Goal: Transaction & Acquisition: Register for event/course

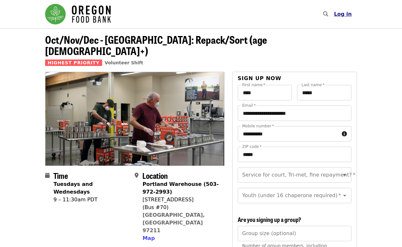
click at [342, 14] on span "Log in" at bounding box center [343, 14] width 18 height 6
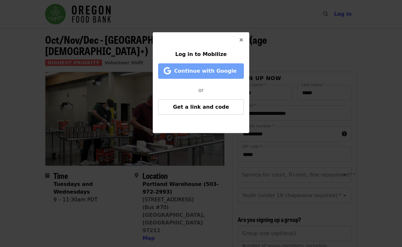
click at [230, 69] on span "Continue with Google" at bounding box center [205, 71] width 62 height 6
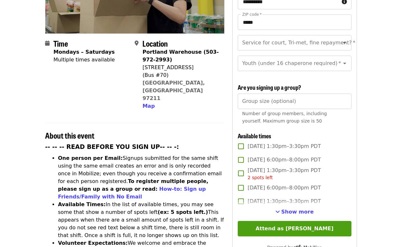
scroll to position [137, 0]
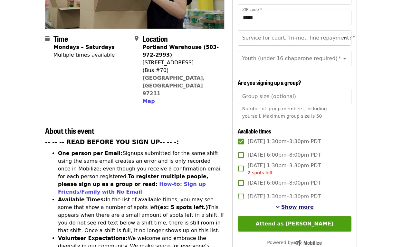
click at [293, 204] on span "Show more" at bounding box center [297, 207] width 33 height 6
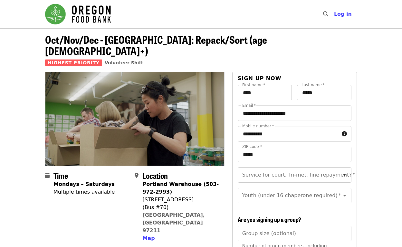
scroll to position [0, 0]
click at [344, 175] on icon "Open" at bounding box center [344, 176] width 3 height 2
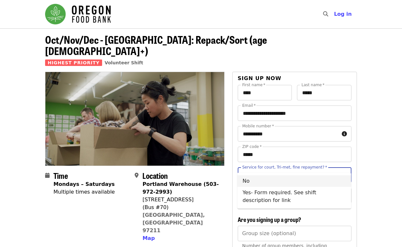
click at [247, 183] on li "No" at bounding box center [294, 182] width 114 height 12
type input "**"
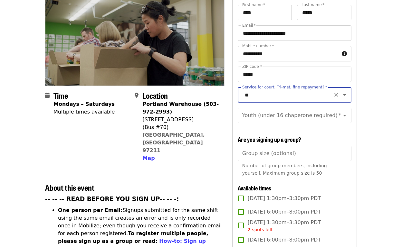
scroll to position [83, 0]
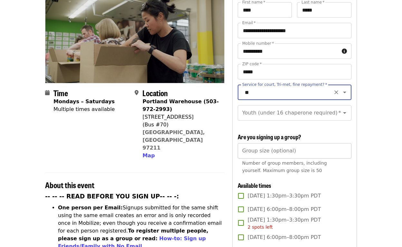
click at [344, 143] on input "*" at bounding box center [295, 150] width 114 height 15
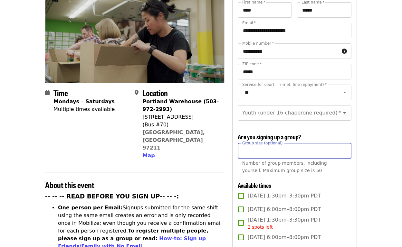
type input "*"
click at [343, 143] on input "*" at bounding box center [295, 150] width 114 height 15
click at [347, 109] on icon "Open" at bounding box center [345, 113] width 8 height 8
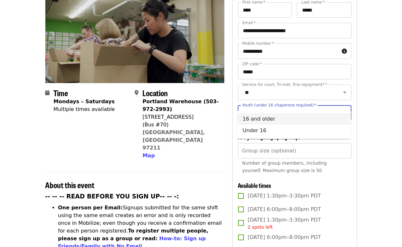
click at [275, 119] on li "16 and older" at bounding box center [294, 119] width 114 height 12
type input "**********"
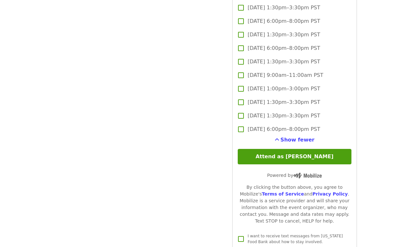
scroll to position [1579, 0]
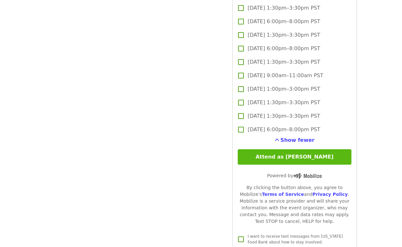
click at [293, 149] on button "Attend as [PERSON_NAME]" at bounding box center [295, 156] width 114 height 15
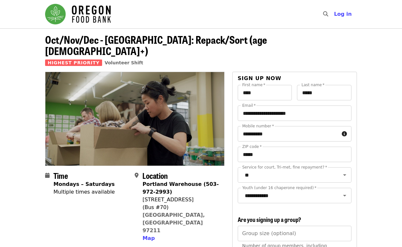
scroll to position [0, 0]
click at [344, 15] on span "Log in" at bounding box center [343, 14] width 18 height 6
